Goal: Find specific fact: Find specific fact

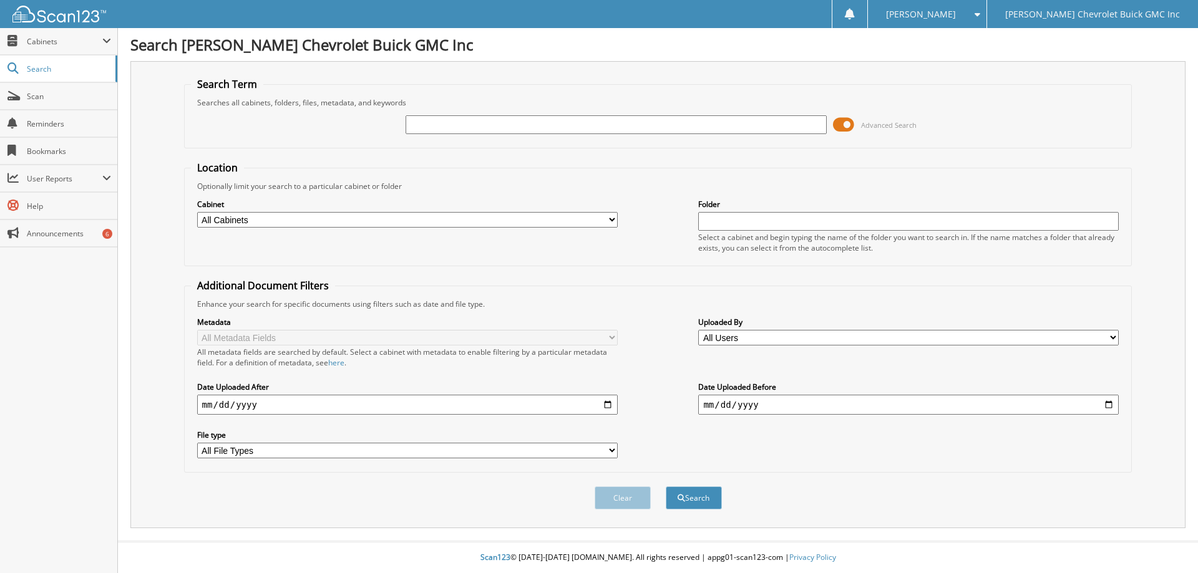
click at [410, 129] on input "text" at bounding box center [615, 124] width 420 height 19
type input "PL185269"
click at [847, 162] on fieldset "Location Optionally limit your search to a particular cabinet or folder Cabinet…" at bounding box center [658, 213] width 948 height 105
click at [687, 505] on button "Search" at bounding box center [694, 498] width 56 height 23
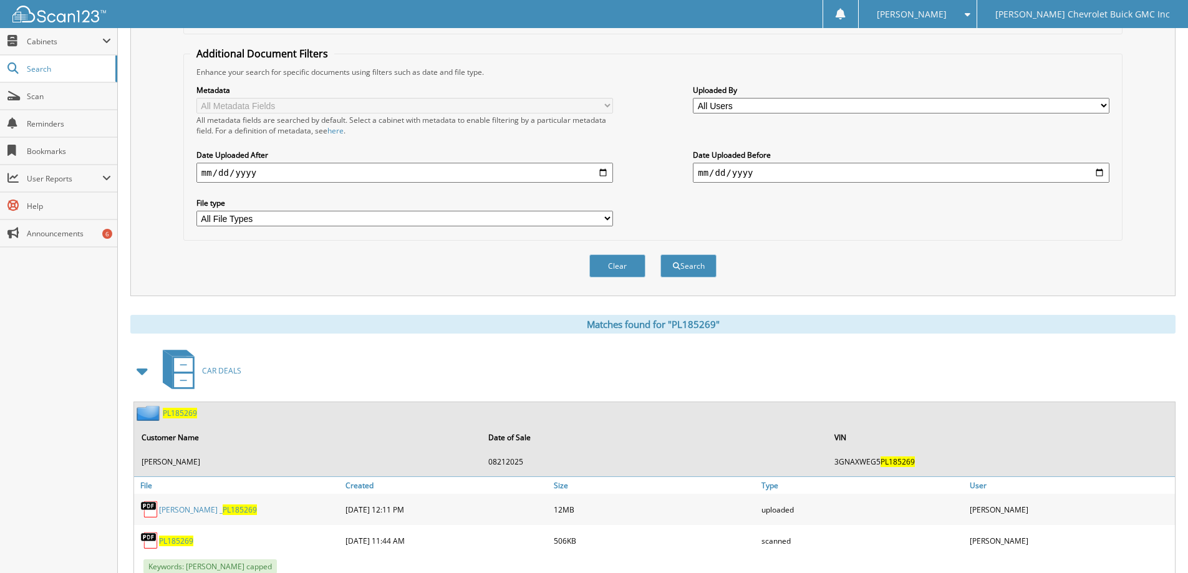
scroll to position [274, 0]
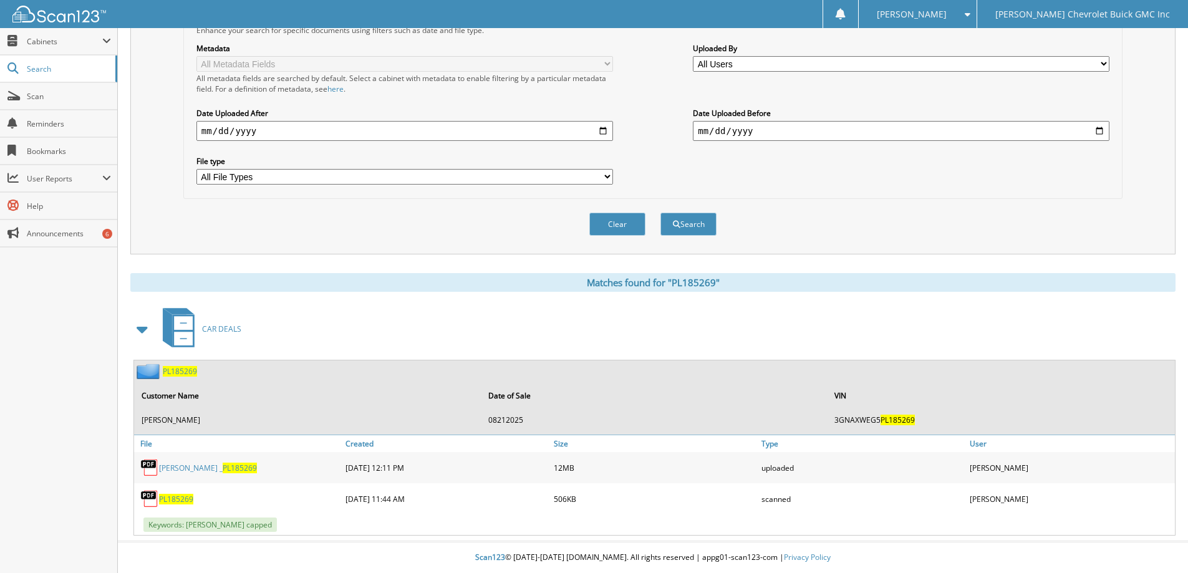
click at [225, 465] on span "PL185269" at bounding box center [240, 468] width 34 height 11
